Goal: Go to known website: Go to known website

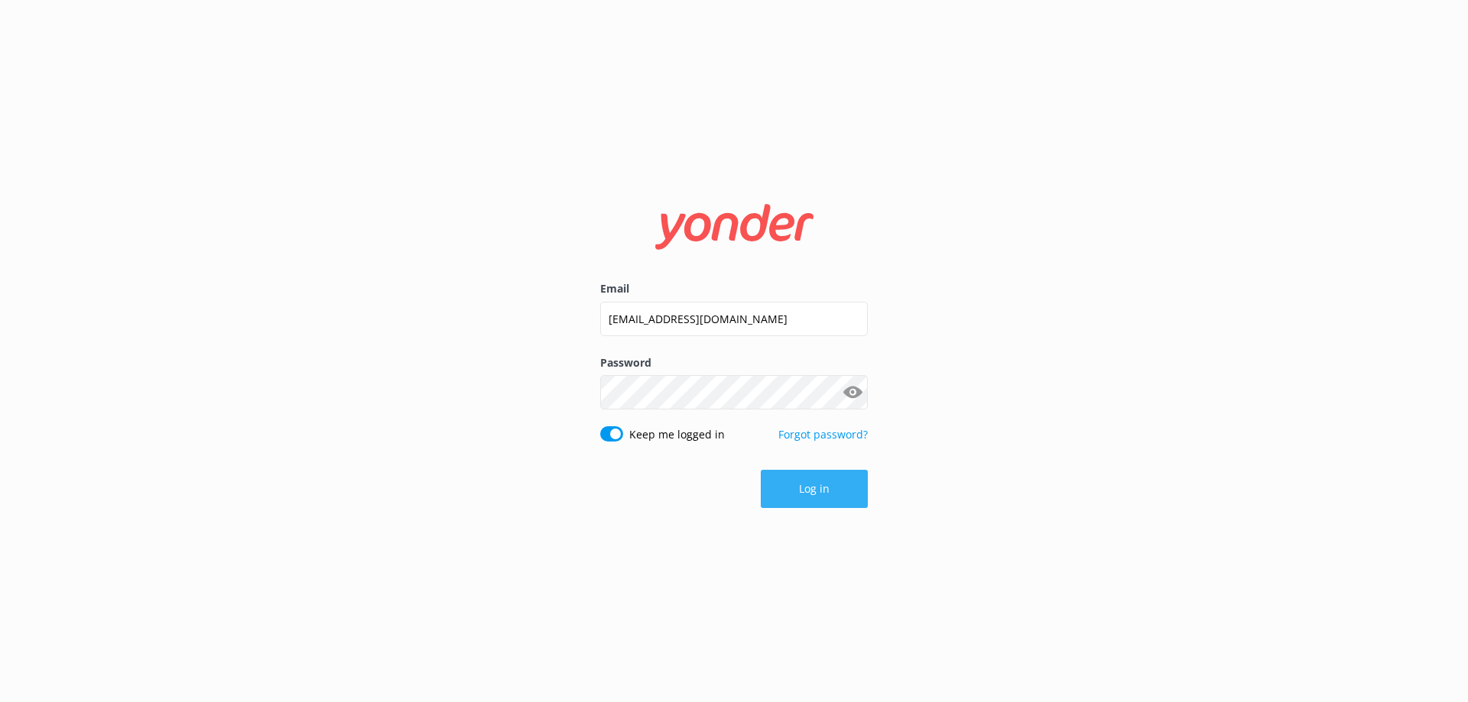
click at [821, 485] on button "Log in" at bounding box center [814, 489] width 107 height 38
